Goal: Contribute content: Add original content to the website for others to see

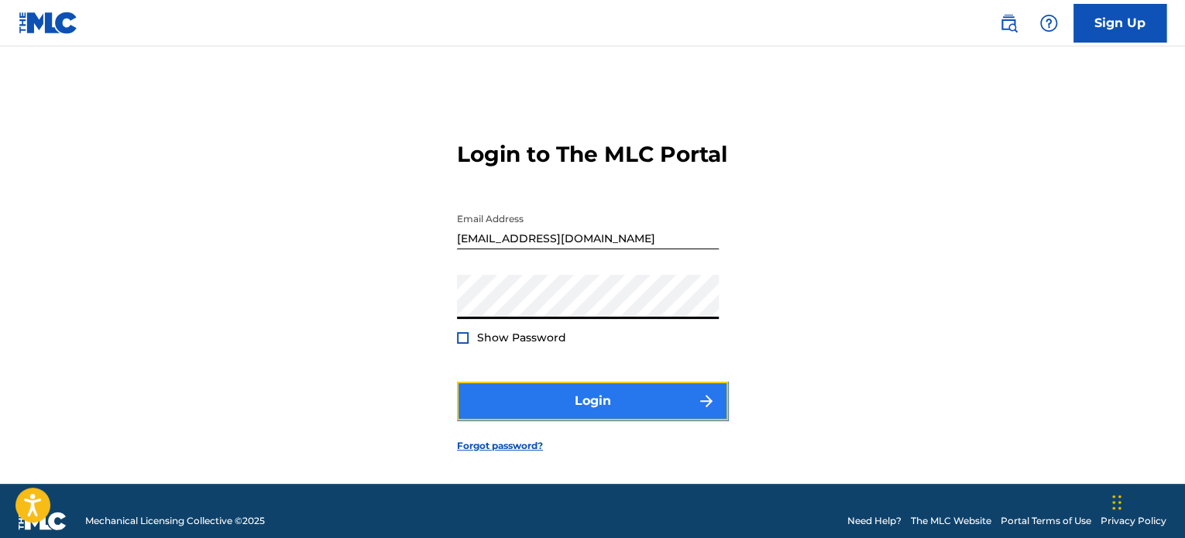
click at [533, 421] on button "Login" at bounding box center [592, 401] width 271 height 39
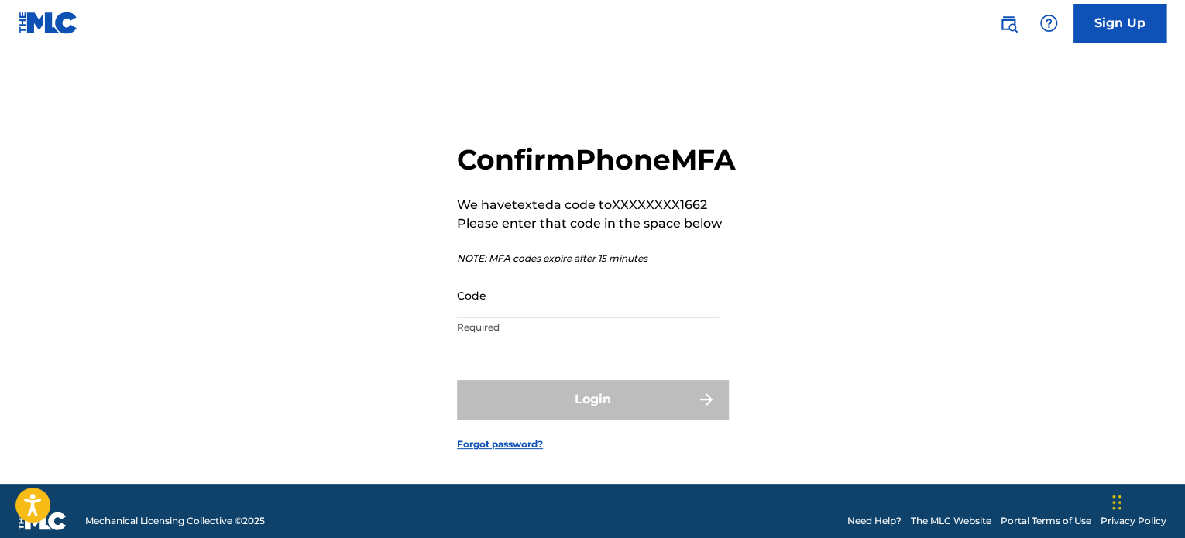
click at [574, 318] on input "Code" at bounding box center [588, 295] width 262 height 44
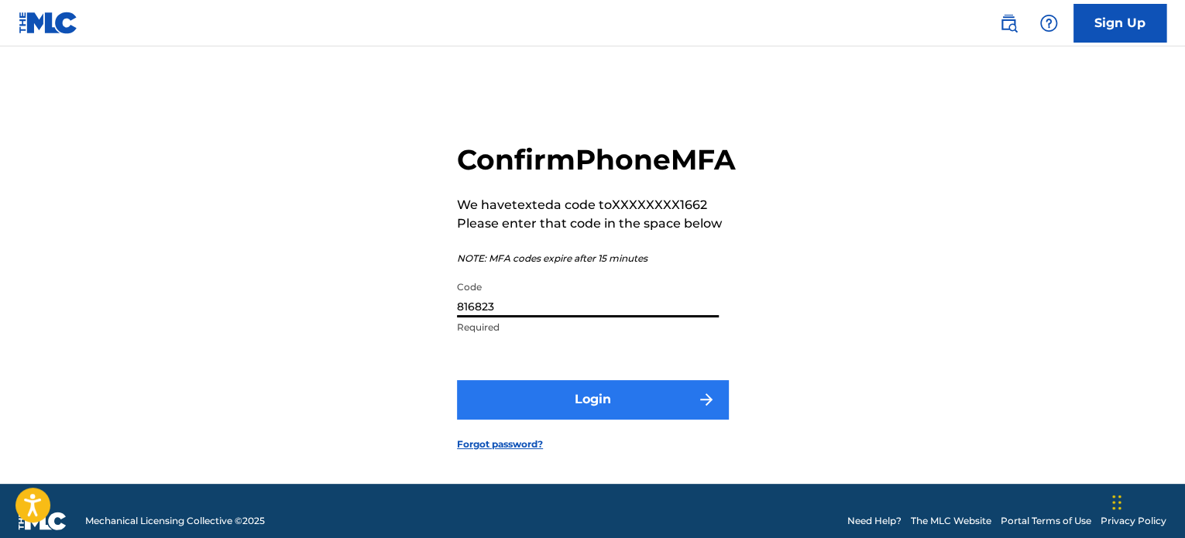
type input "816823"
click at [567, 419] on button "Login" at bounding box center [592, 399] width 271 height 39
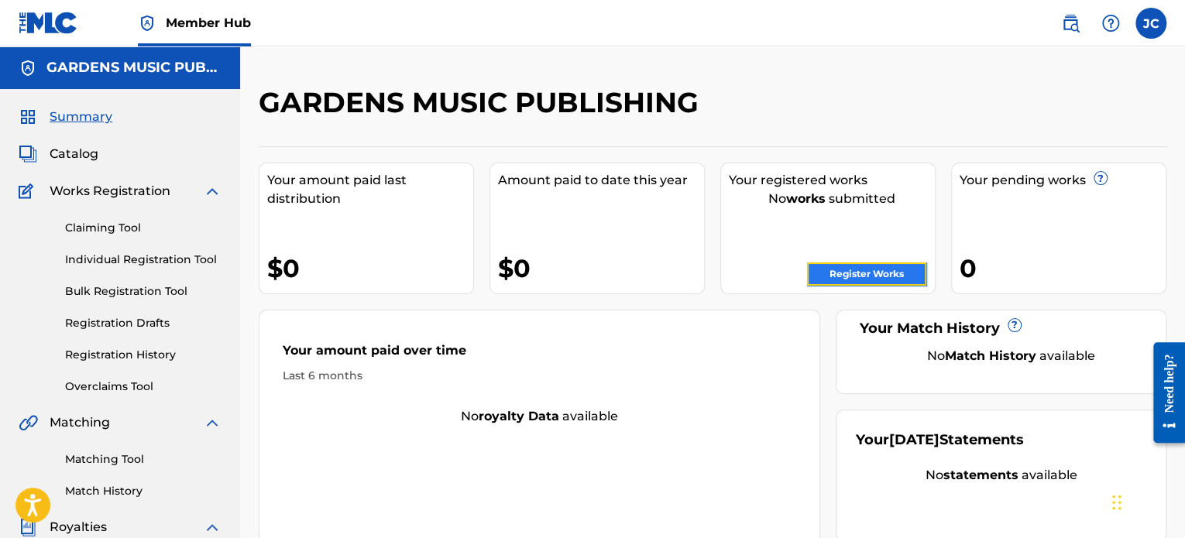
click at [888, 272] on link "Register Works" at bounding box center [866, 274] width 119 height 23
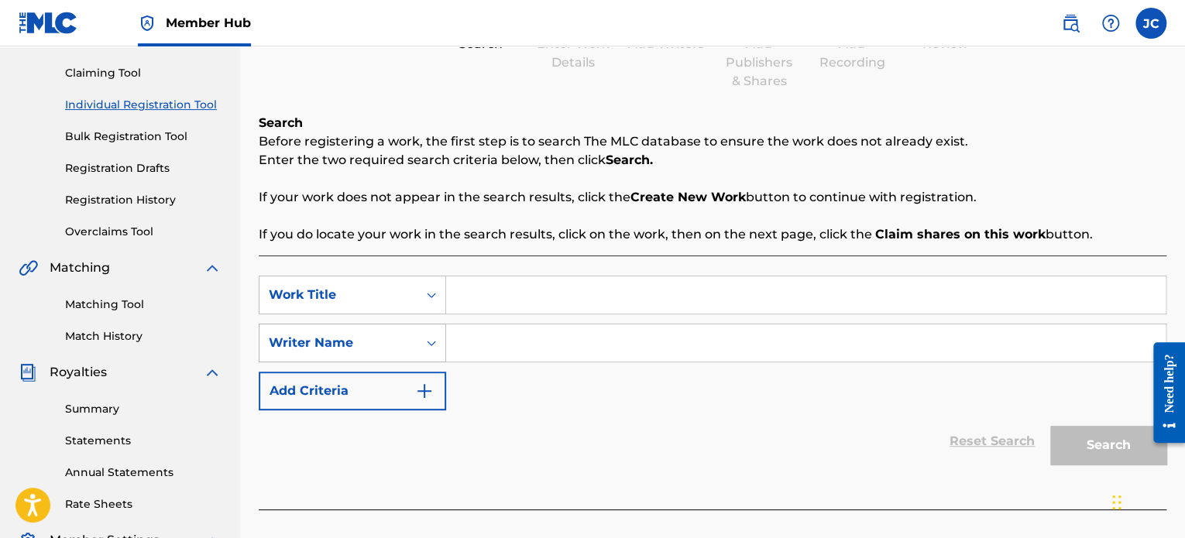
scroll to position [232, 0]
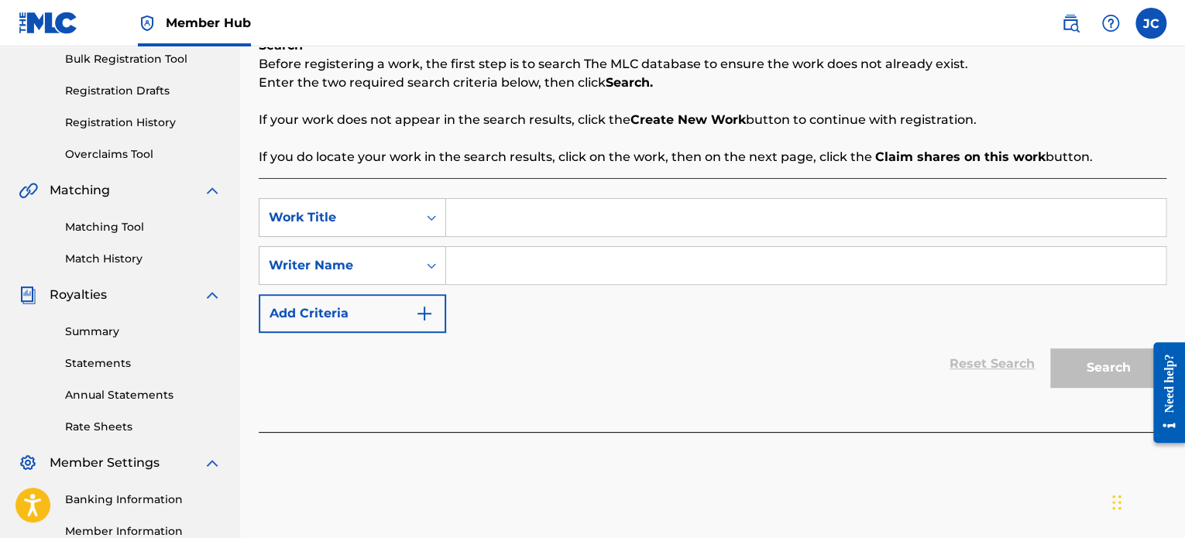
click at [489, 211] on input "Search Form" at bounding box center [806, 217] width 720 height 37
type input "Deserve That"
click at [416, 232] on div "Work Title" at bounding box center [352, 217] width 187 height 39
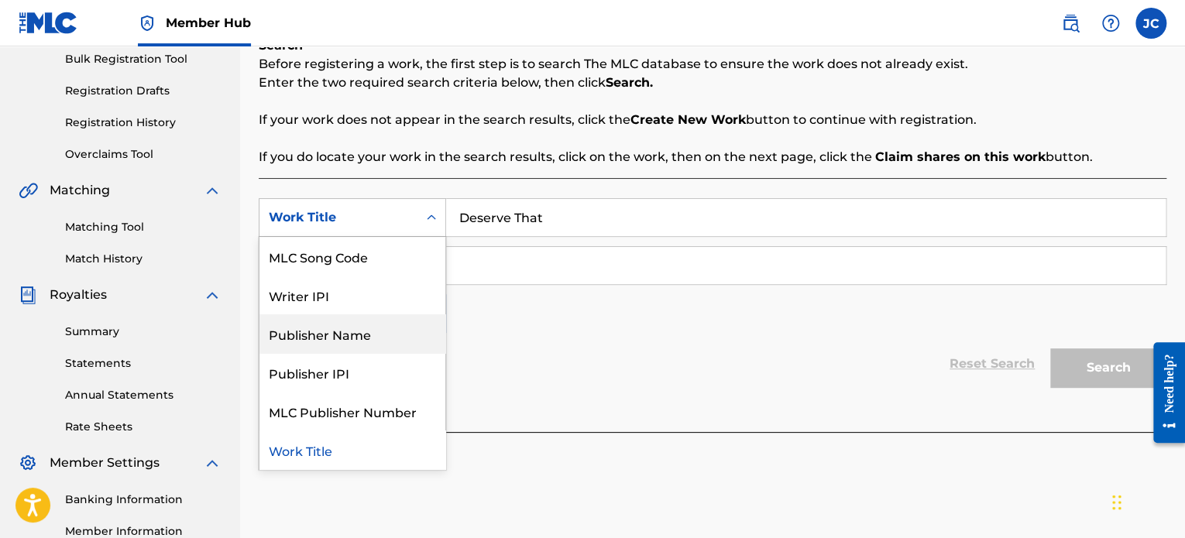
scroll to position [0, 0]
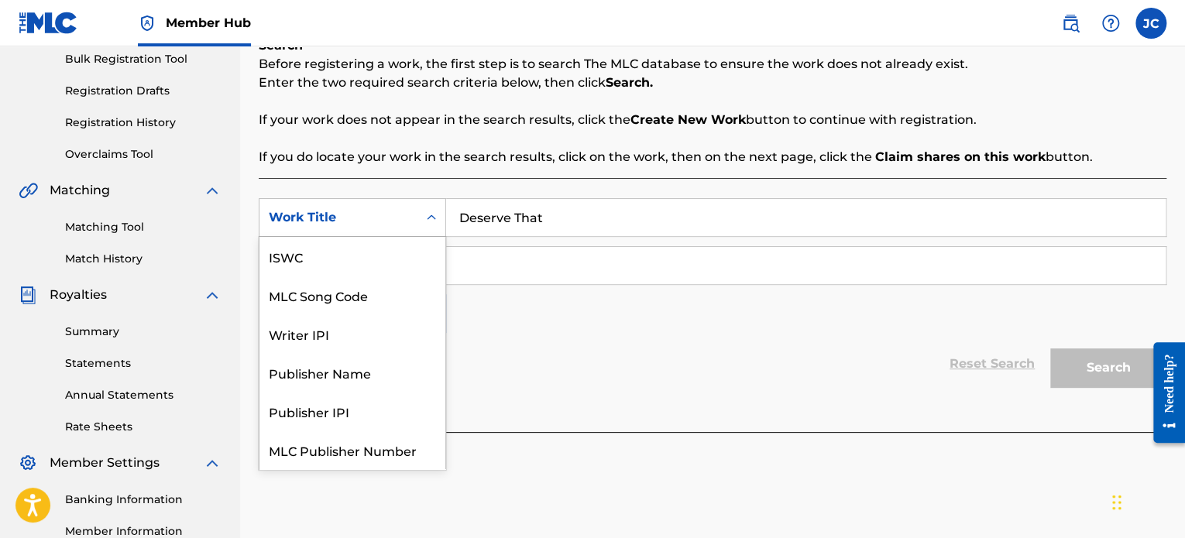
click at [394, 222] on div "Work Title" at bounding box center [338, 217] width 139 height 19
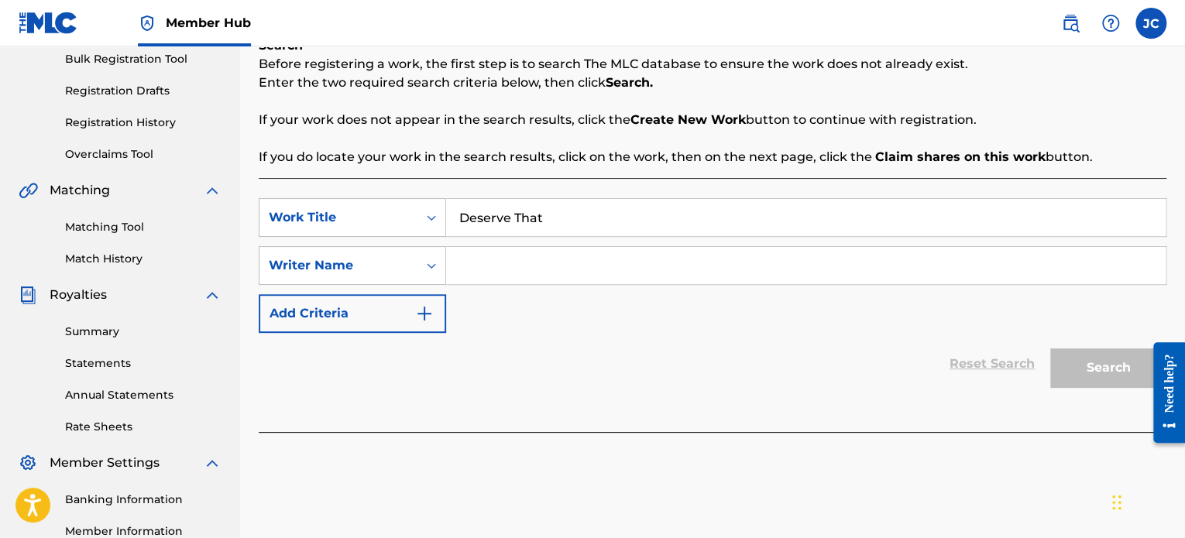
click at [529, 263] on input "Search Form" at bounding box center [806, 265] width 720 height 37
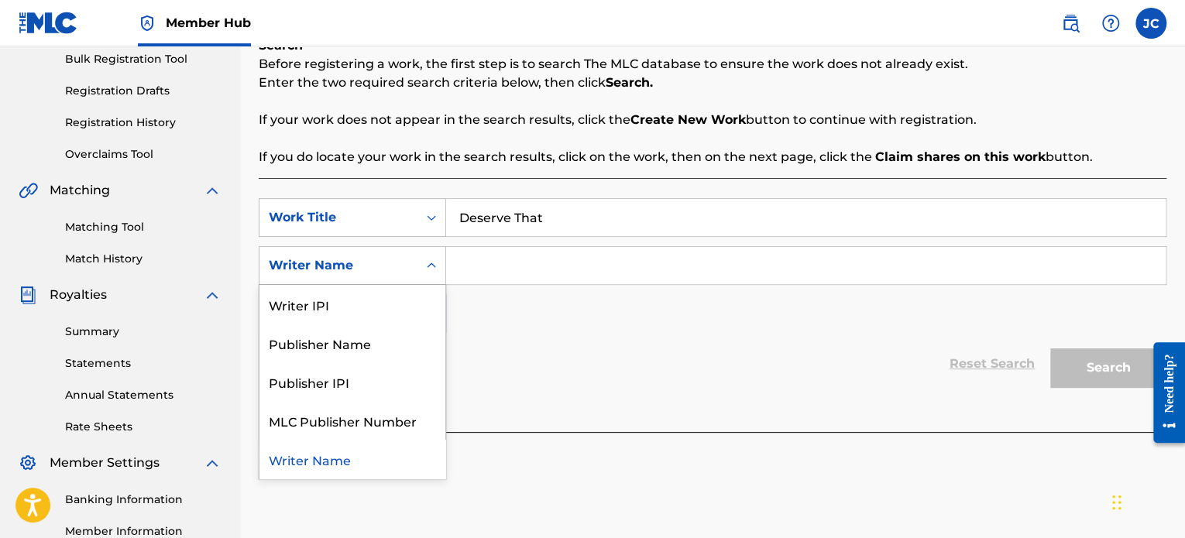
click at [400, 272] on div "Writer Name" at bounding box center [338, 265] width 139 height 19
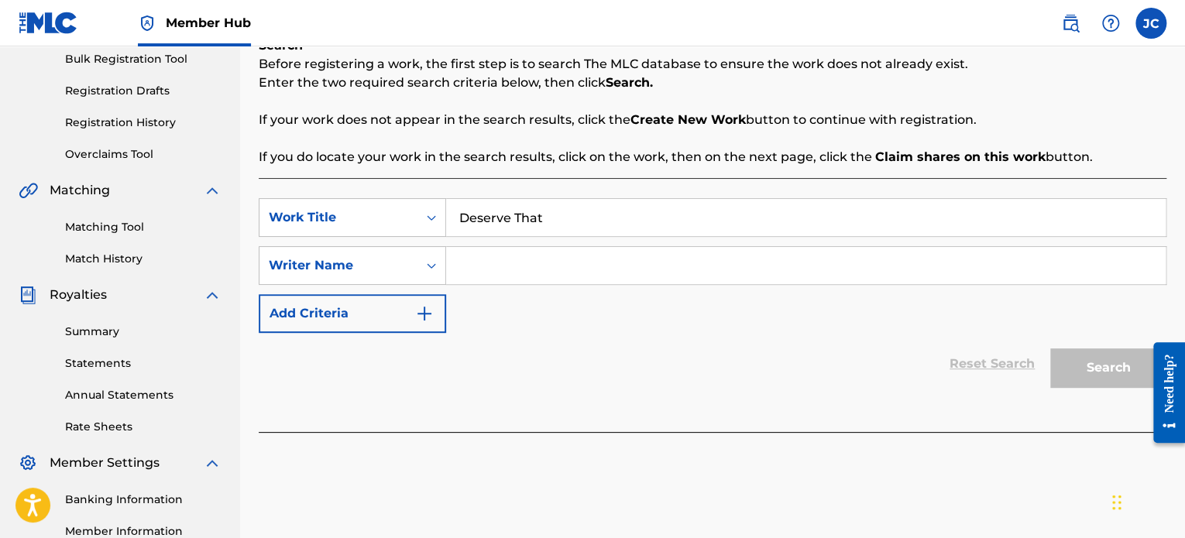
click at [493, 268] on input "Search Form" at bounding box center [806, 265] width 720 height 37
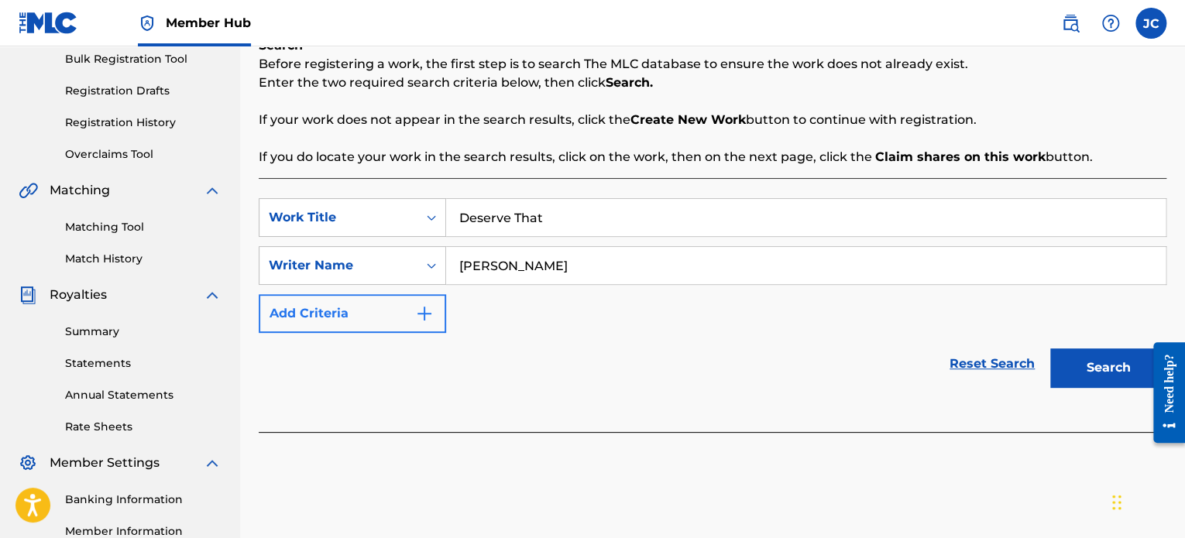
type input "[PERSON_NAME]"
click at [421, 314] on img "Search Form" at bounding box center [424, 313] width 19 height 19
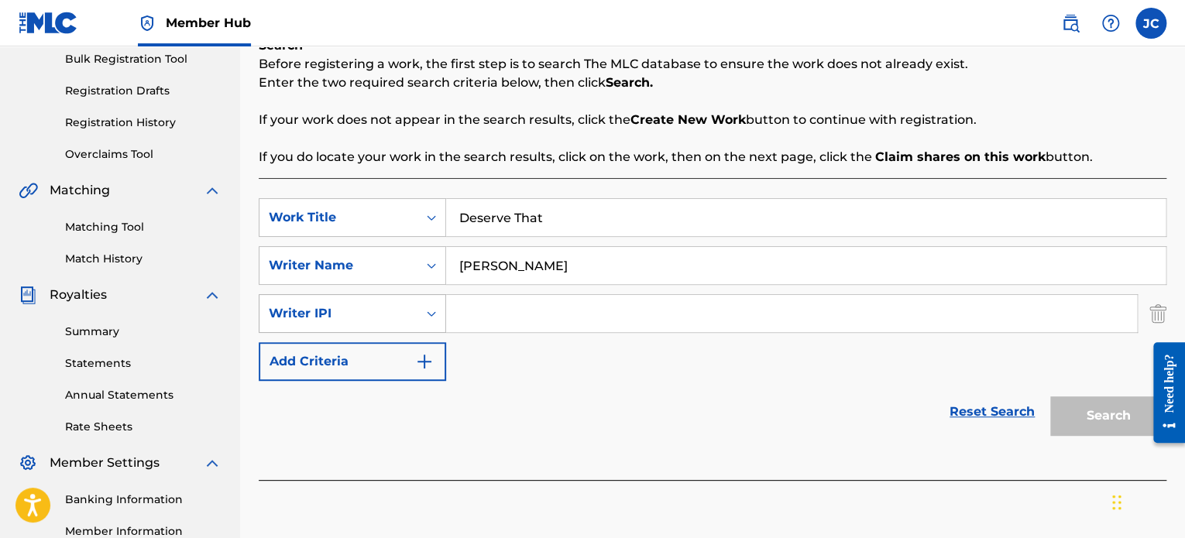
click at [431, 324] on div "Search Form" at bounding box center [431, 314] width 28 height 28
click at [420, 314] on div "Search Form" at bounding box center [431, 314] width 28 height 28
click at [419, 314] on div "Search Form" at bounding box center [431, 314] width 28 height 28
click at [541, 324] on input "Search Form" at bounding box center [791, 313] width 691 height 37
paste input "00769542594"
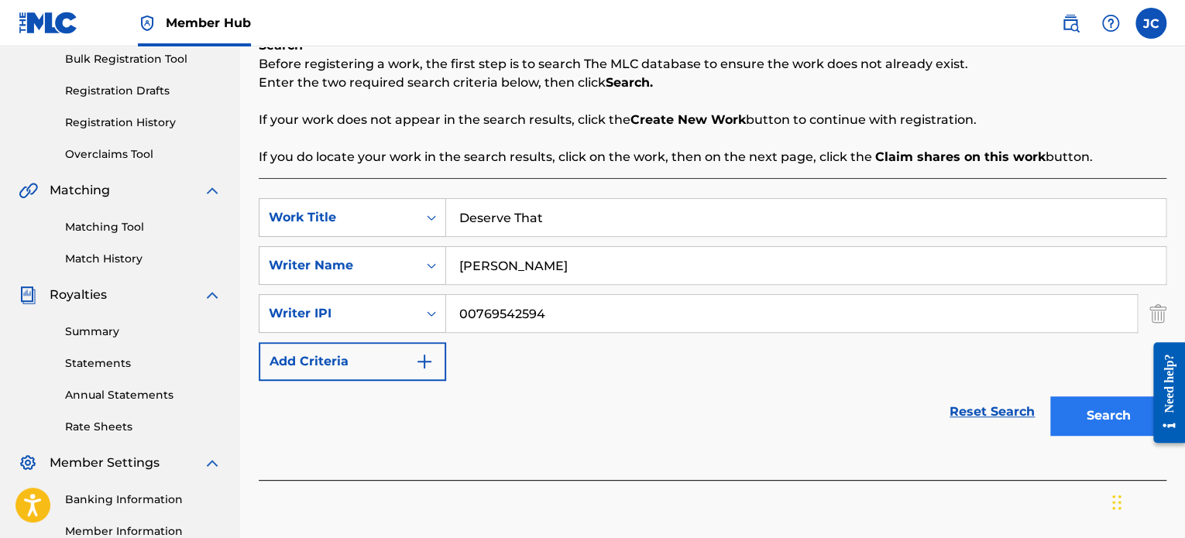
type input "00769542594"
click at [1077, 417] on button "Search" at bounding box center [1108, 416] width 116 height 39
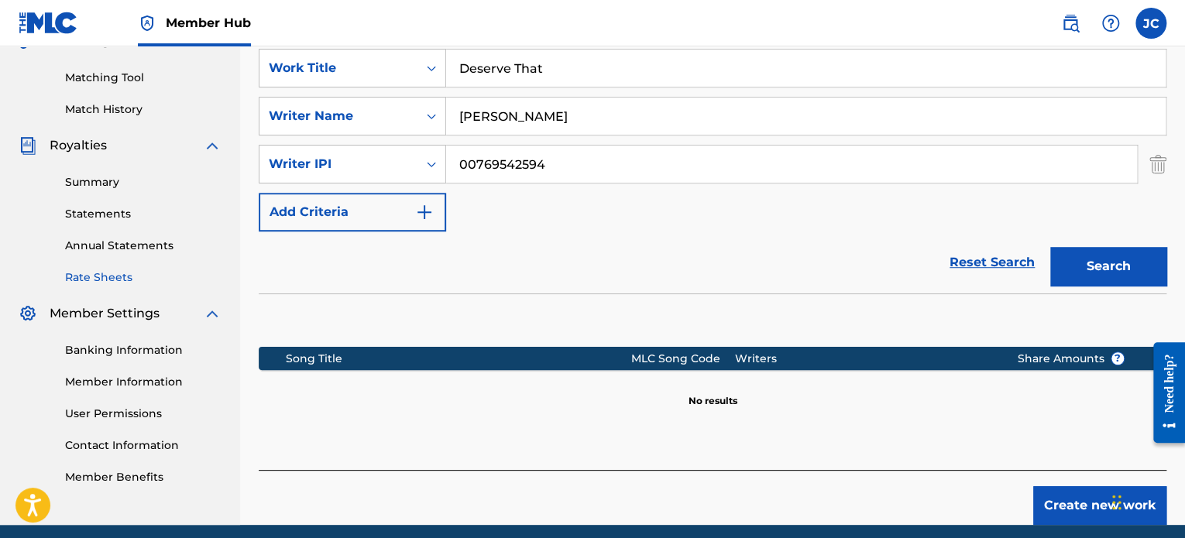
scroll to position [365, 0]
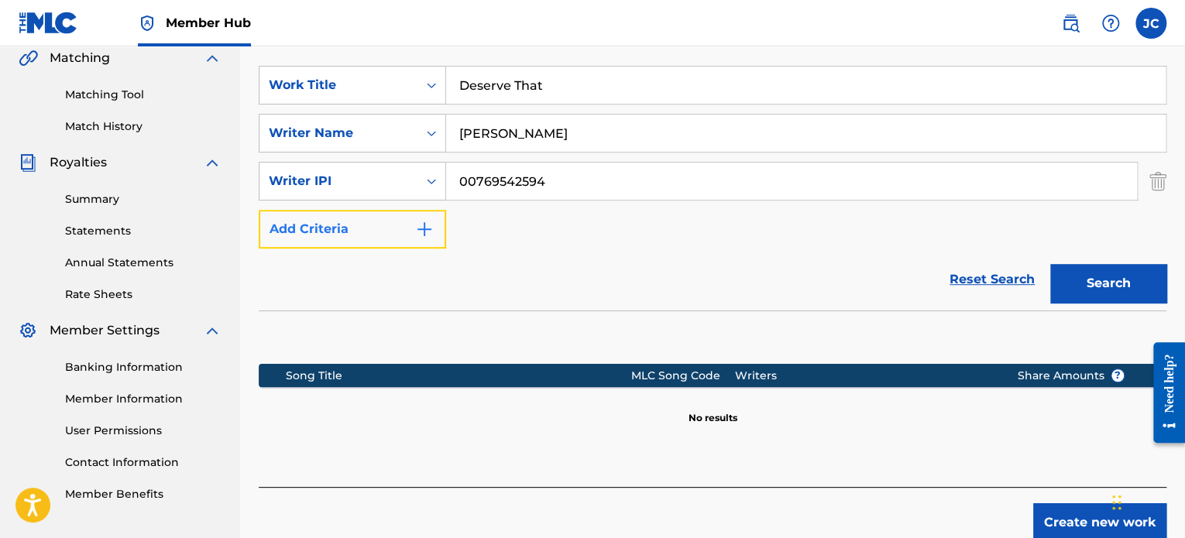
click at [332, 241] on button "Add Criteria" at bounding box center [352, 229] width 187 height 39
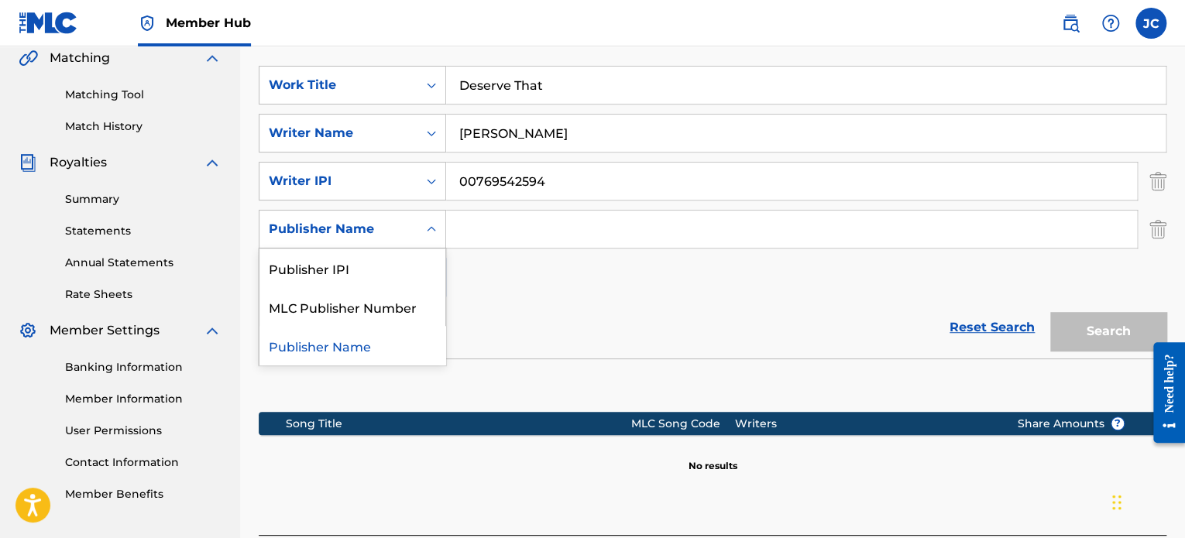
click at [414, 232] on div "Publisher Name" at bounding box center [338, 229] width 158 height 29
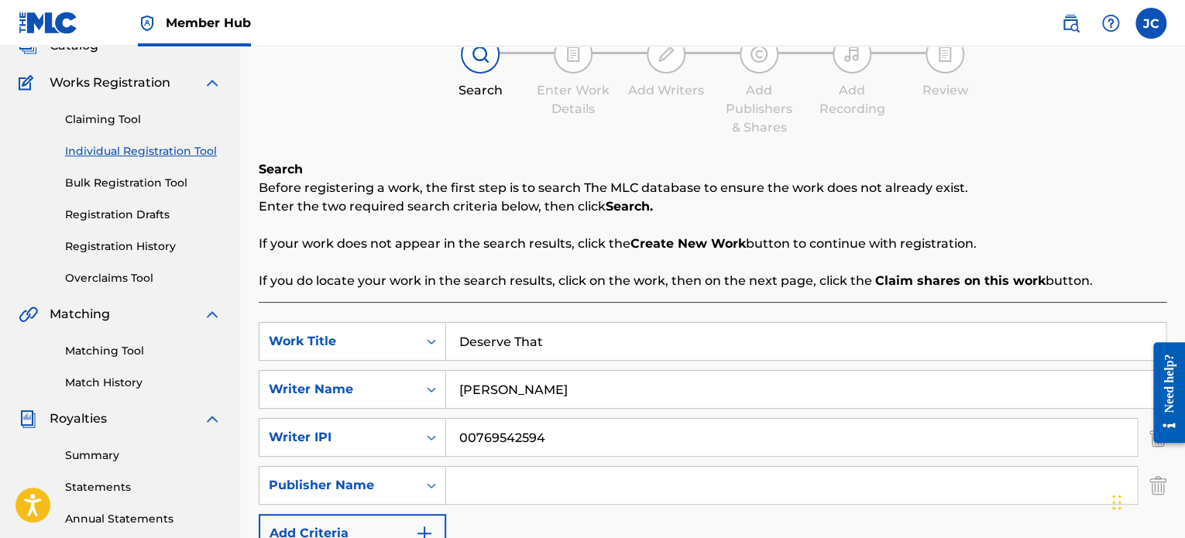
scroll to position [0, 0]
